Goal: Task Accomplishment & Management: Complete application form

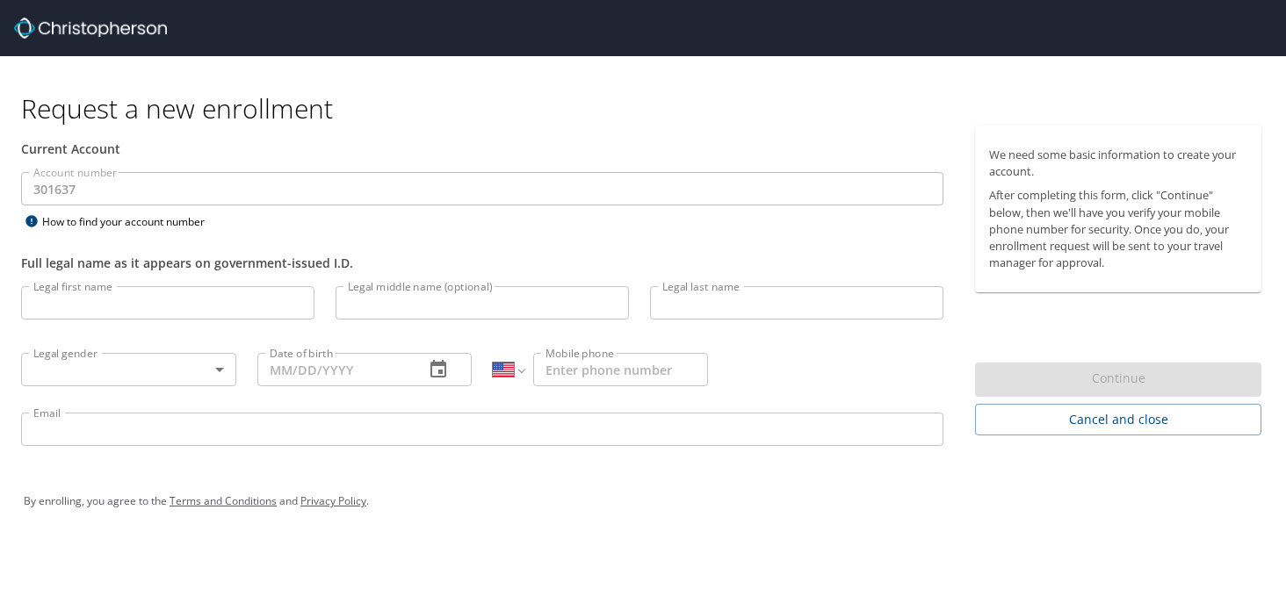
select select "US"
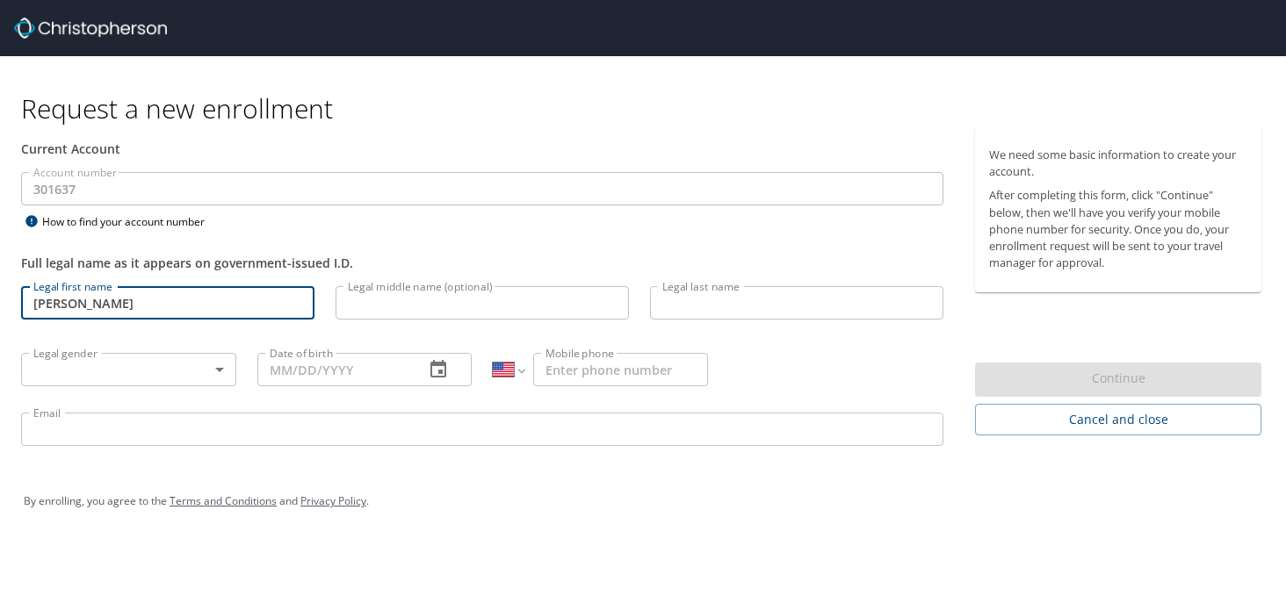
type input "[PERSON_NAME]"
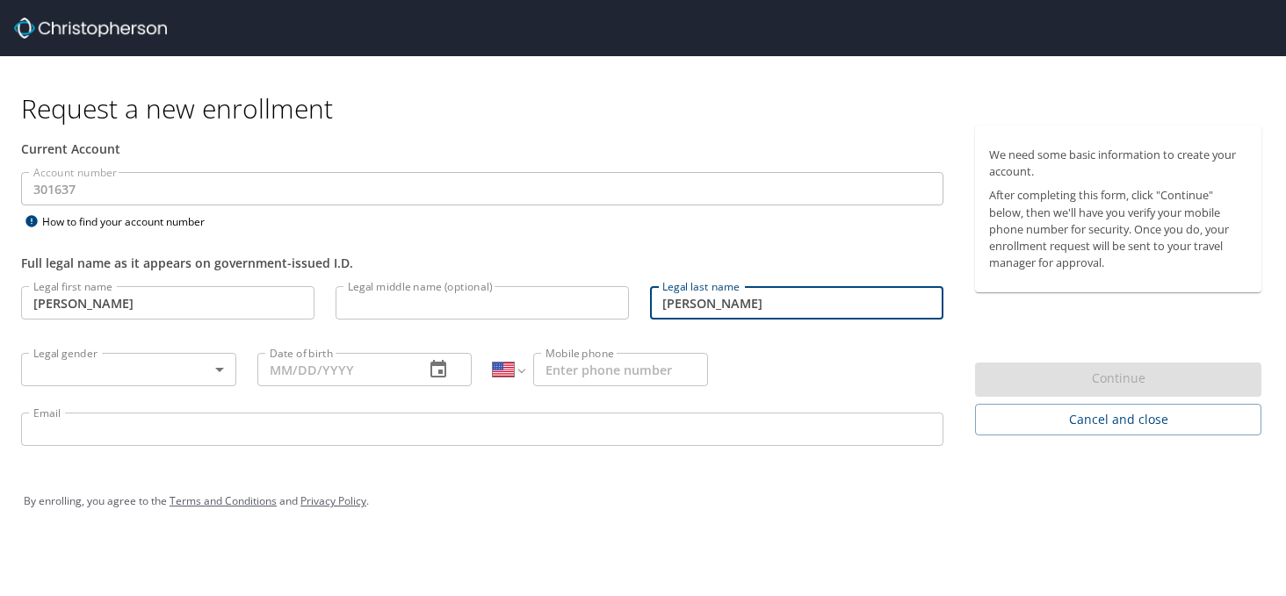
type input "[PERSON_NAME]"
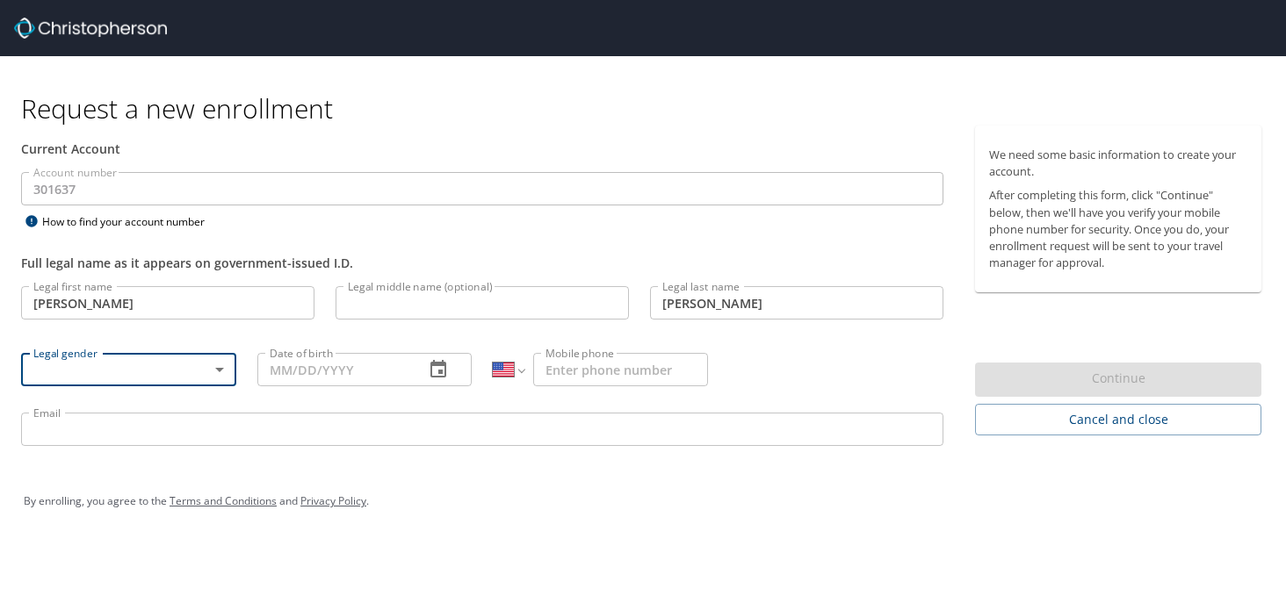
click at [218, 377] on body "Request a new enrollment Current Account Account number 301637 Account number H…" at bounding box center [643, 298] width 1286 height 596
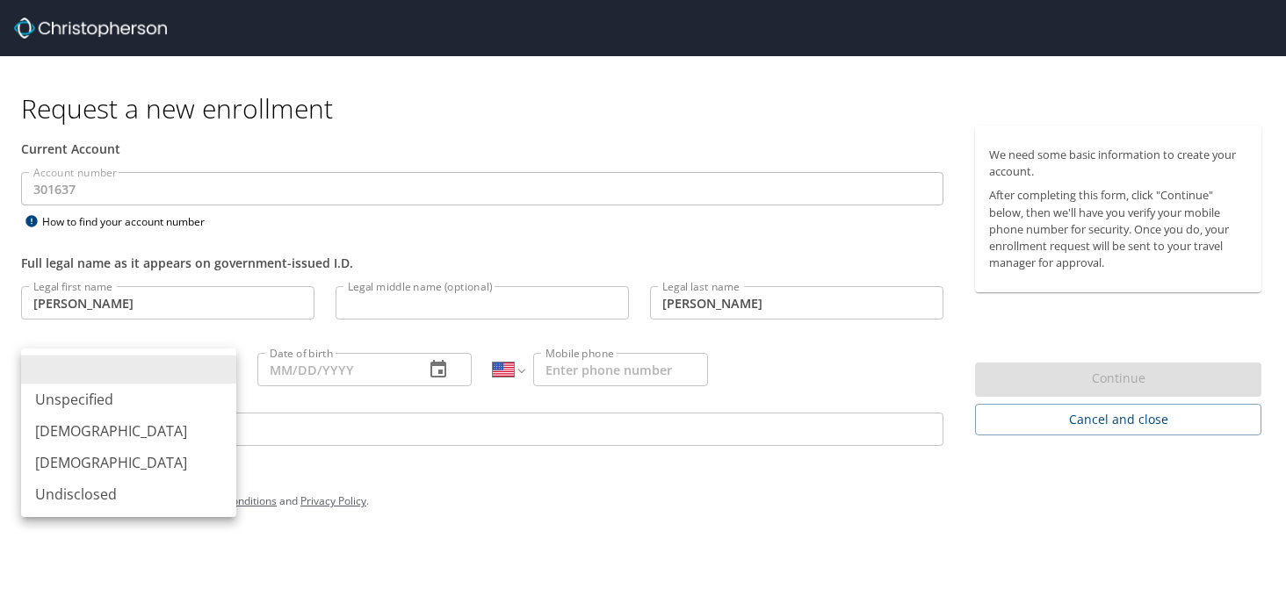
click at [190, 423] on li "[DEMOGRAPHIC_DATA]" at bounding box center [128, 431] width 215 height 32
type input "[DEMOGRAPHIC_DATA]"
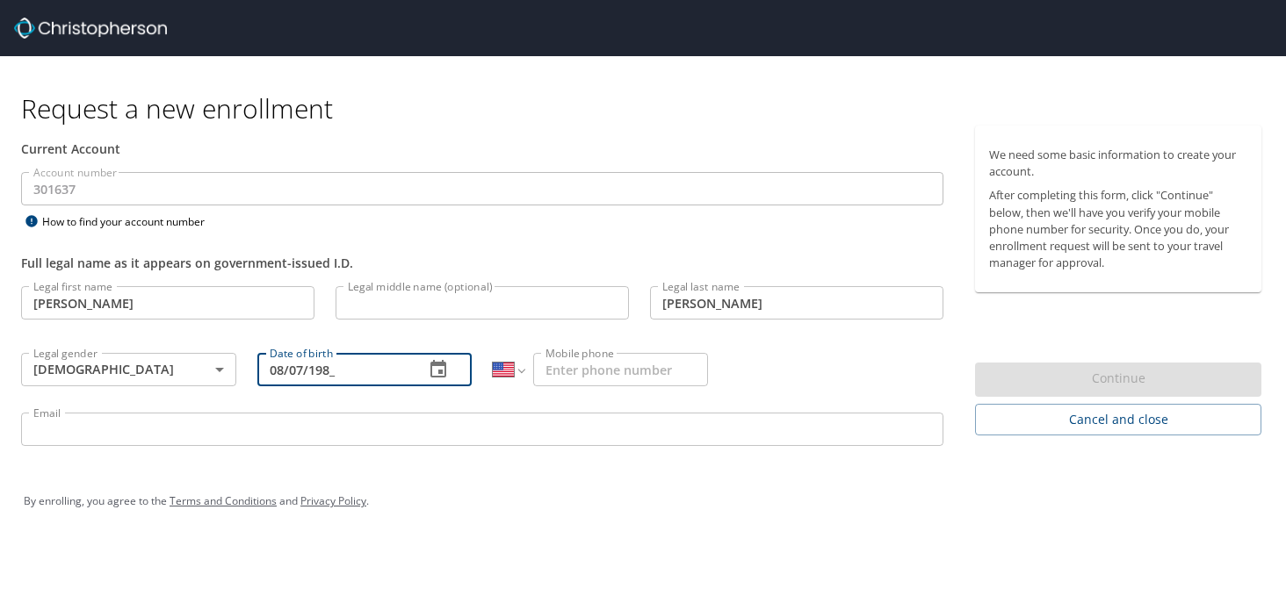
type input "[DATE]"
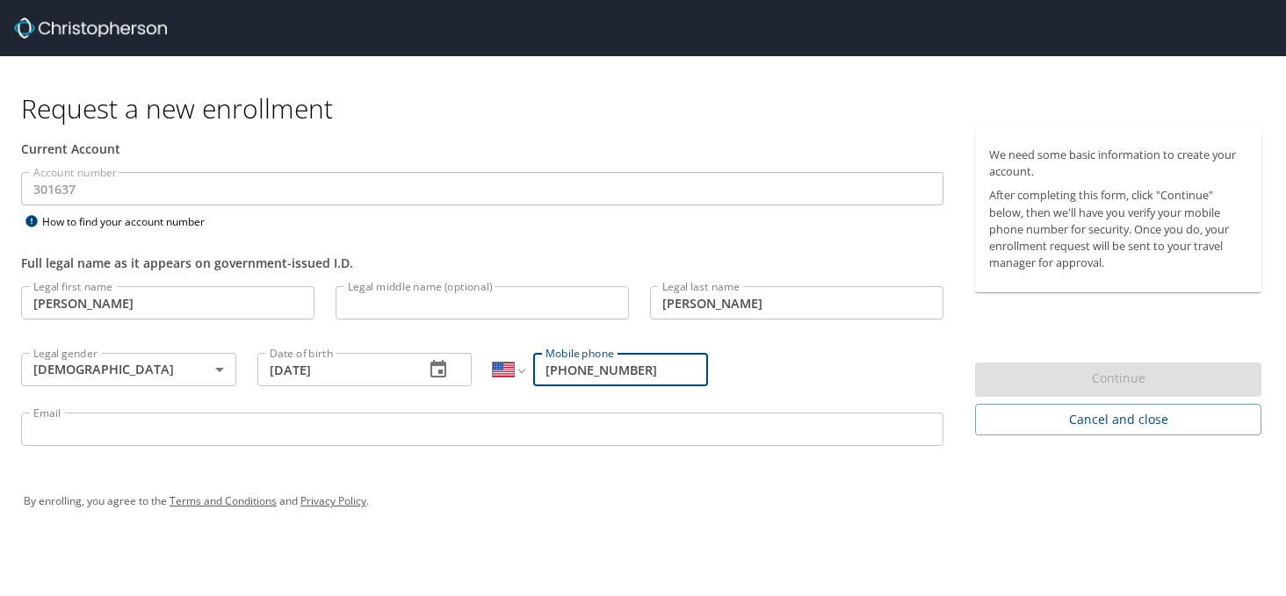
type input "[PHONE_NUMBER]"
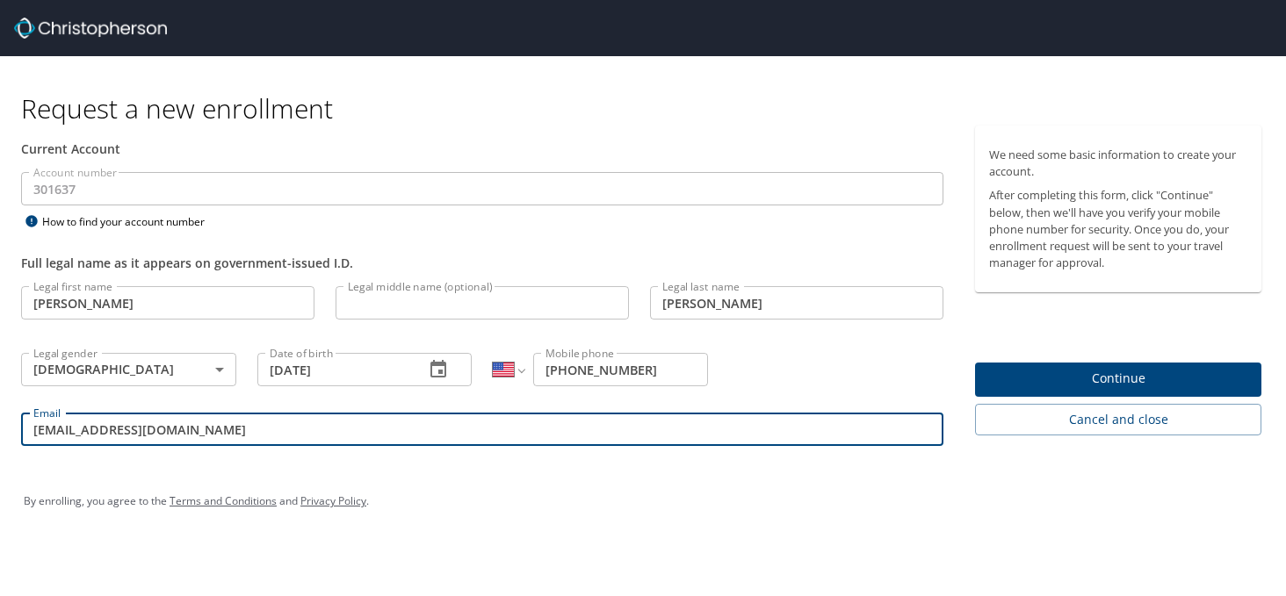
type input "[EMAIL_ADDRESS][DOMAIN_NAME]"
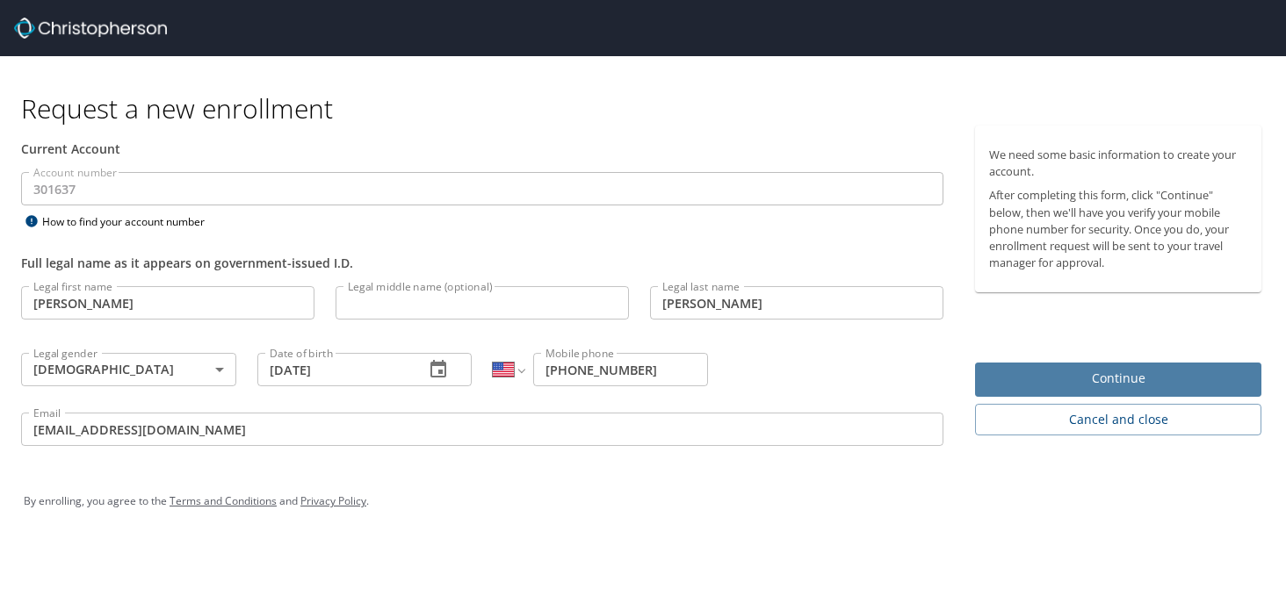
click at [1041, 374] on span "Continue" at bounding box center [1118, 379] width 258 height 22
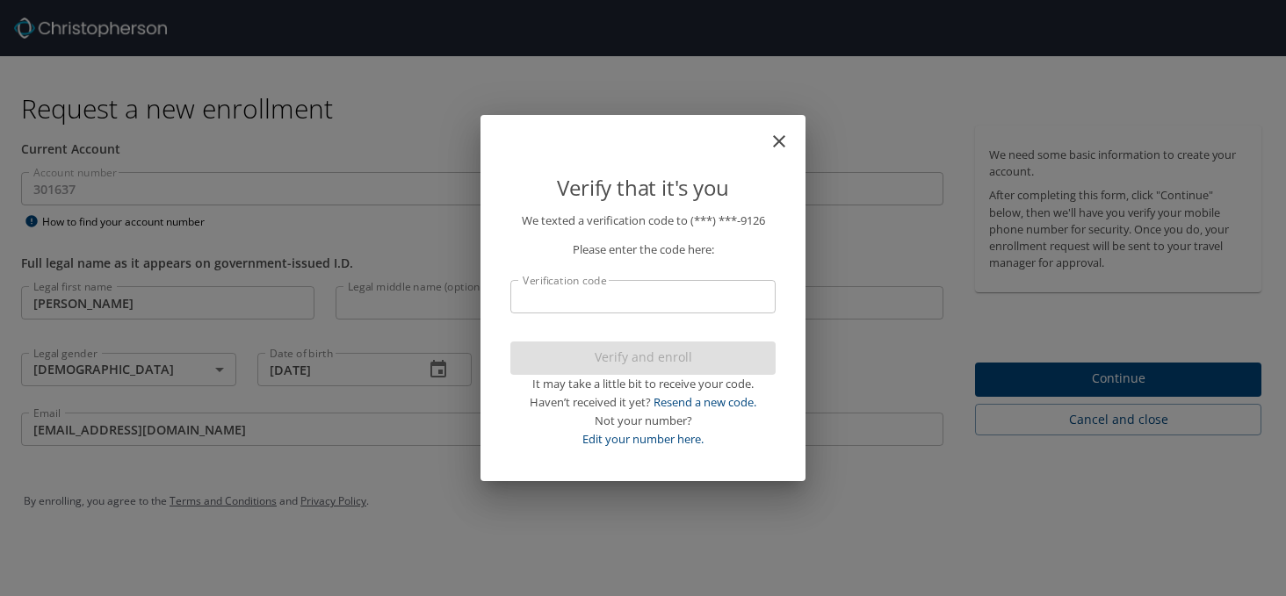
click at [748, 294] on input "Verification code" at bounding box center [642, 296] width 265 height 33
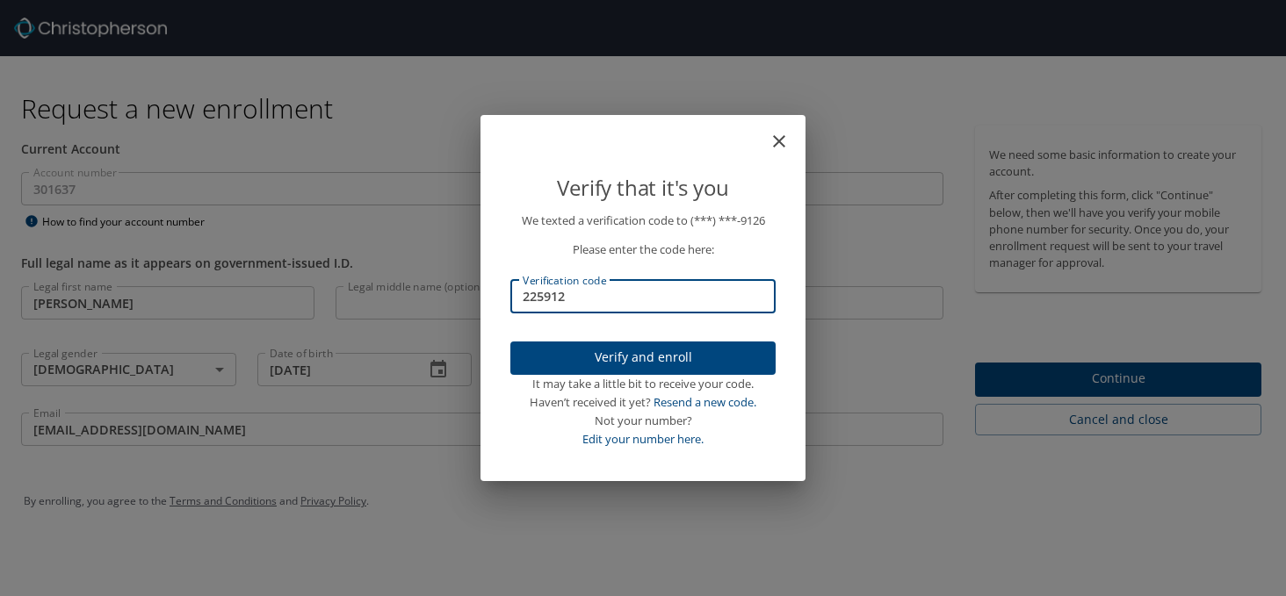
type input "225912"
click at [721, 357] on span "Verify and enroll" at bounding box center [642, 358] width 237 height 22
